Goal: Task Accomplishment & Management: Manage account settings

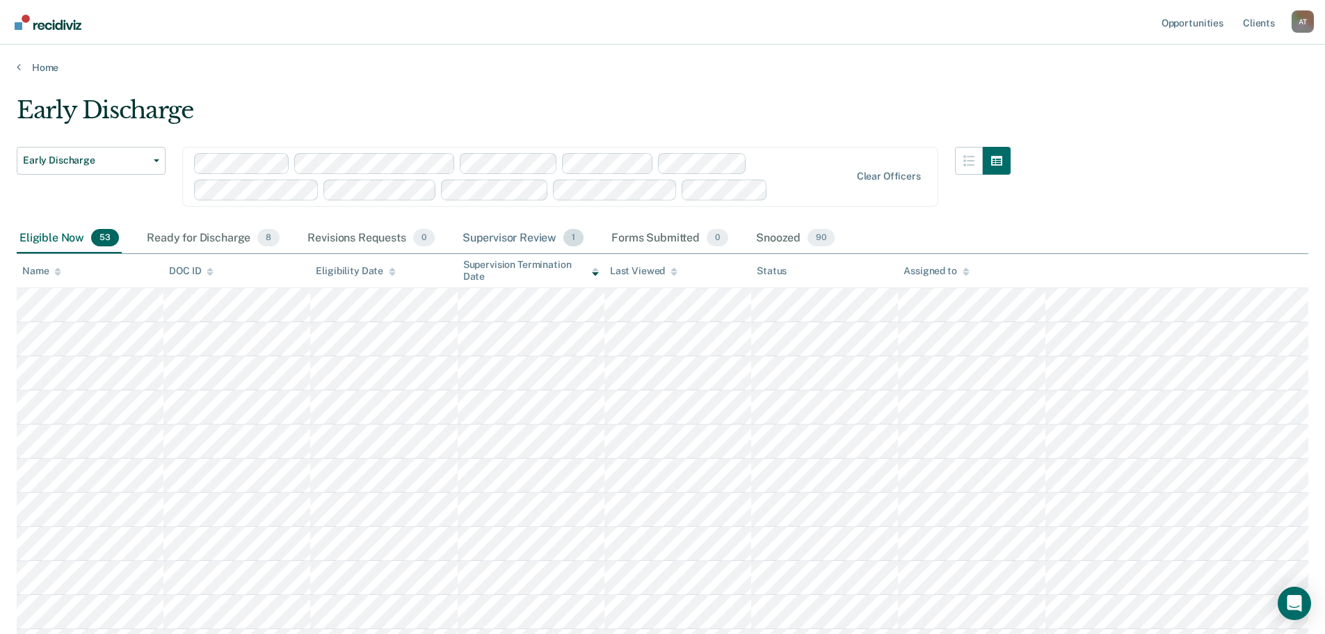
click at [525, 237] on div "Supervisor Review 1" at bounding box center [523, 238] width 127 height 31
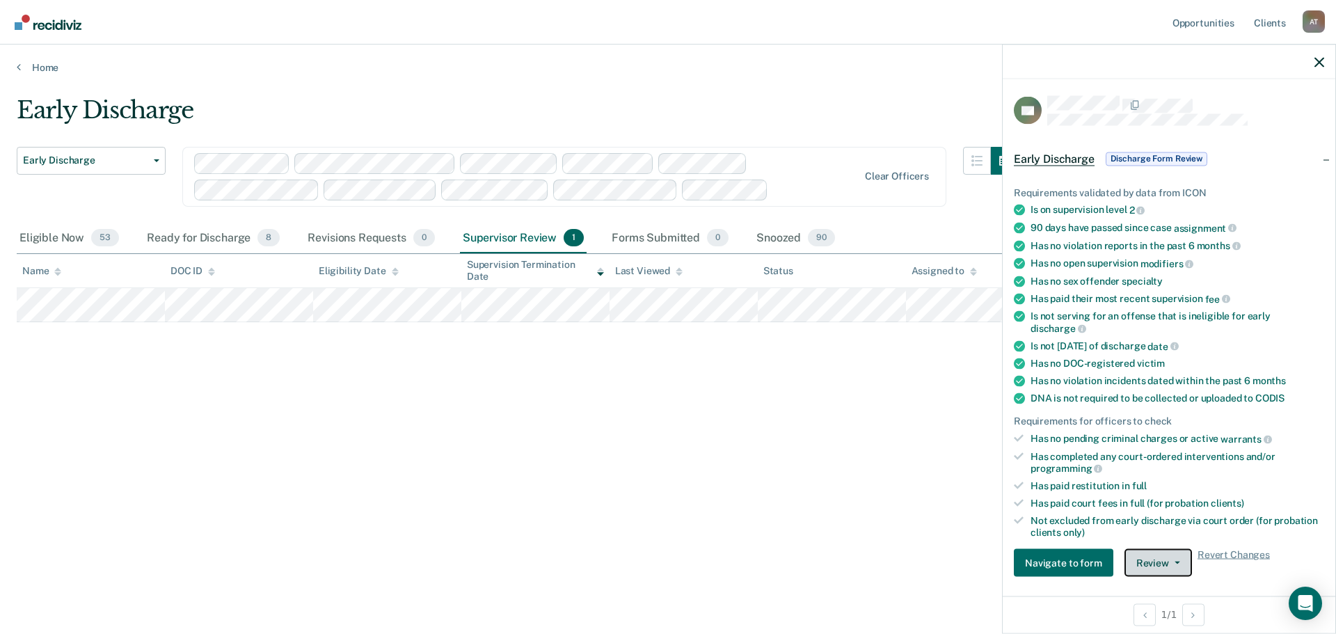
click at [1176, 568] on button "Review" at bounding box center [1157, 563] width 67 height 28
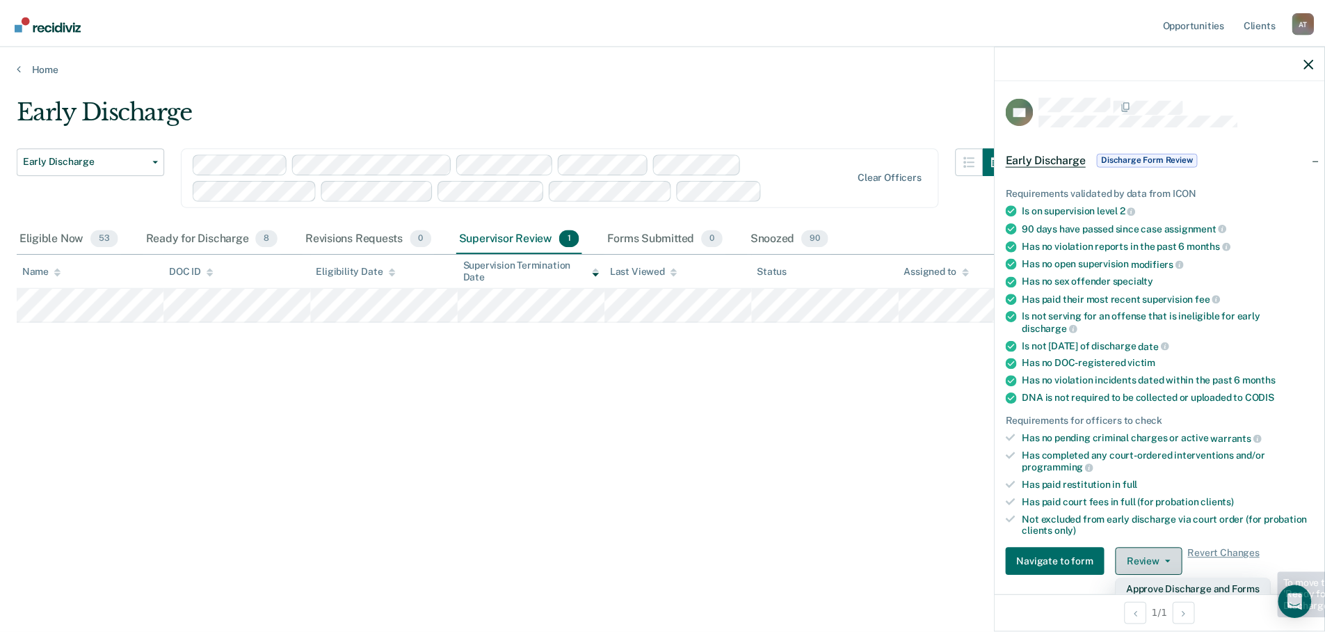
scroll to position [5, 0]
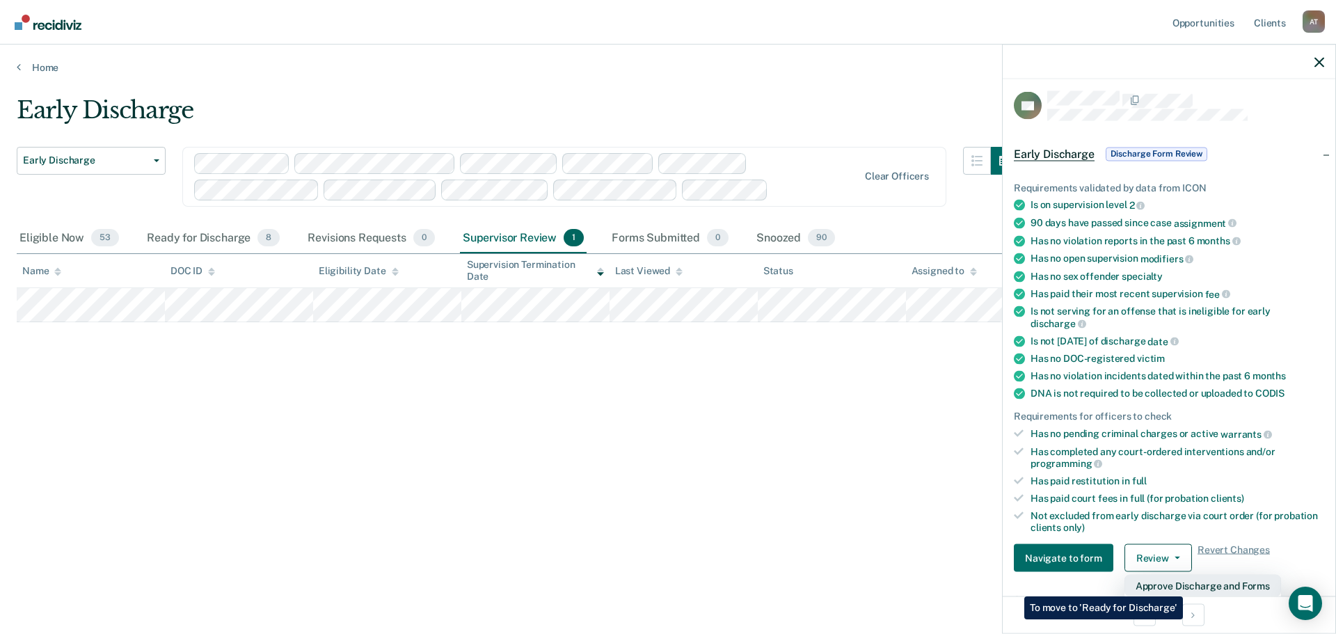
click at [1183, 586] on button "Approve Discharge and Forms" at bounding box center [1202, 586] width 157 height 22
